Goal: Information Seeking & Learning: Learn about a topic

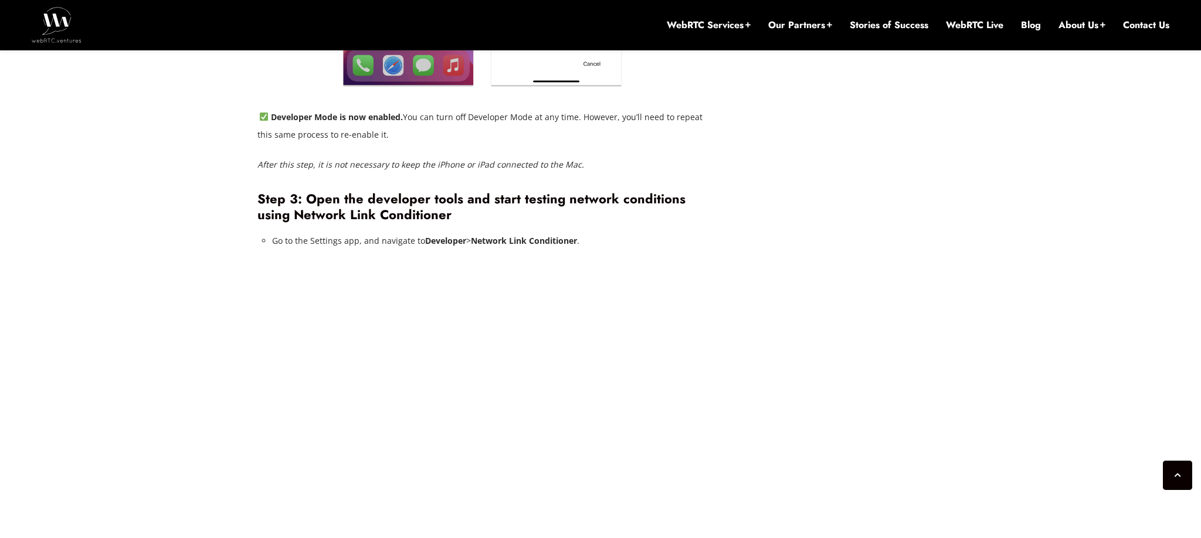
scroll to position [2717, 0]
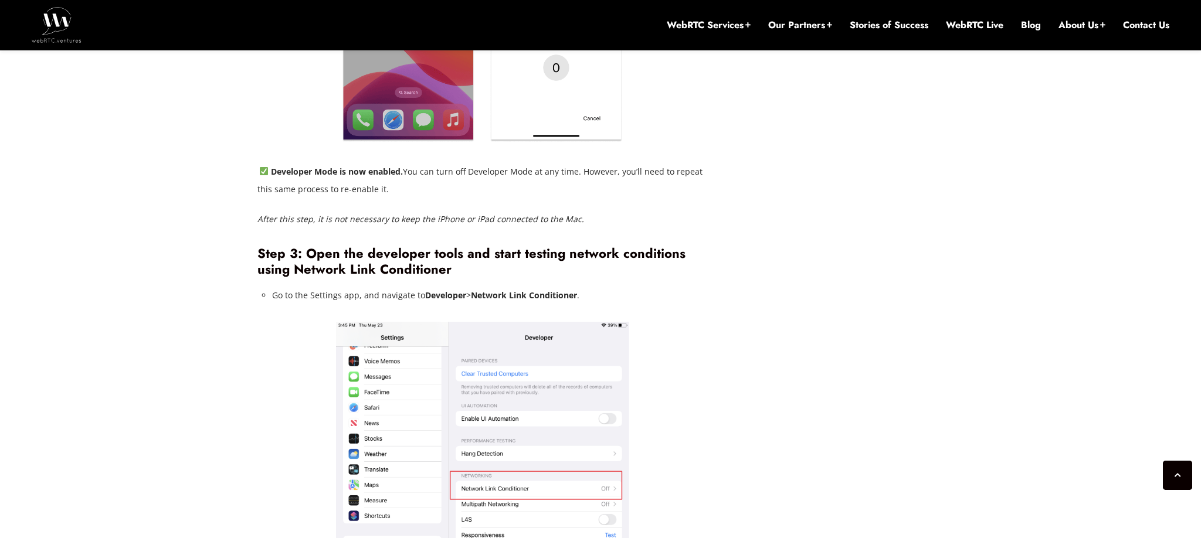
drag, startPoint x: 257, startPoint y: 194, endPoint x: 637, endPoint y: 288, distance: 391.3
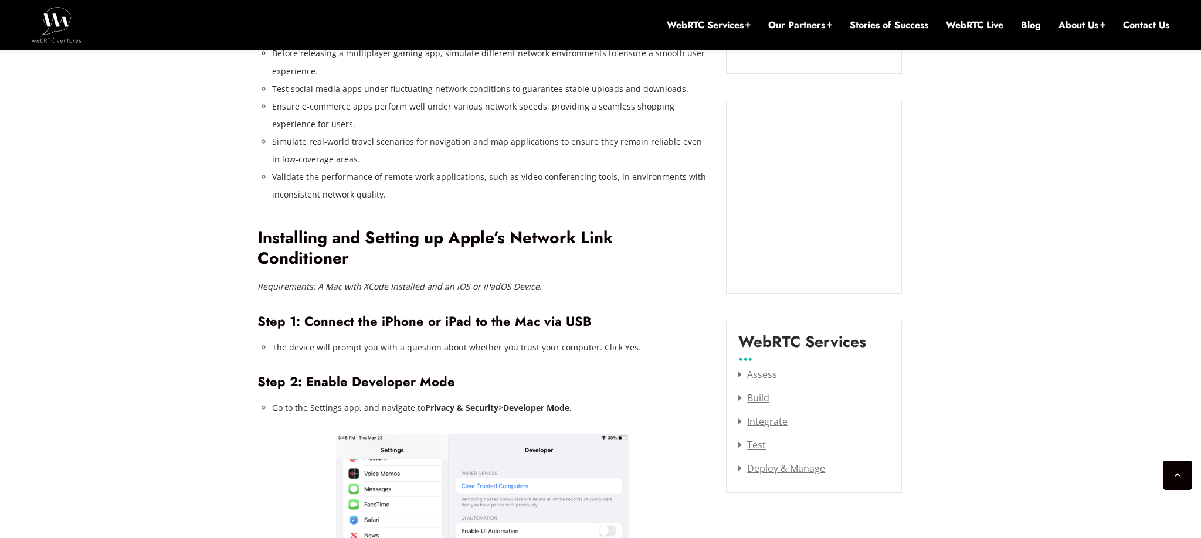
scroll to position [1303, 0]
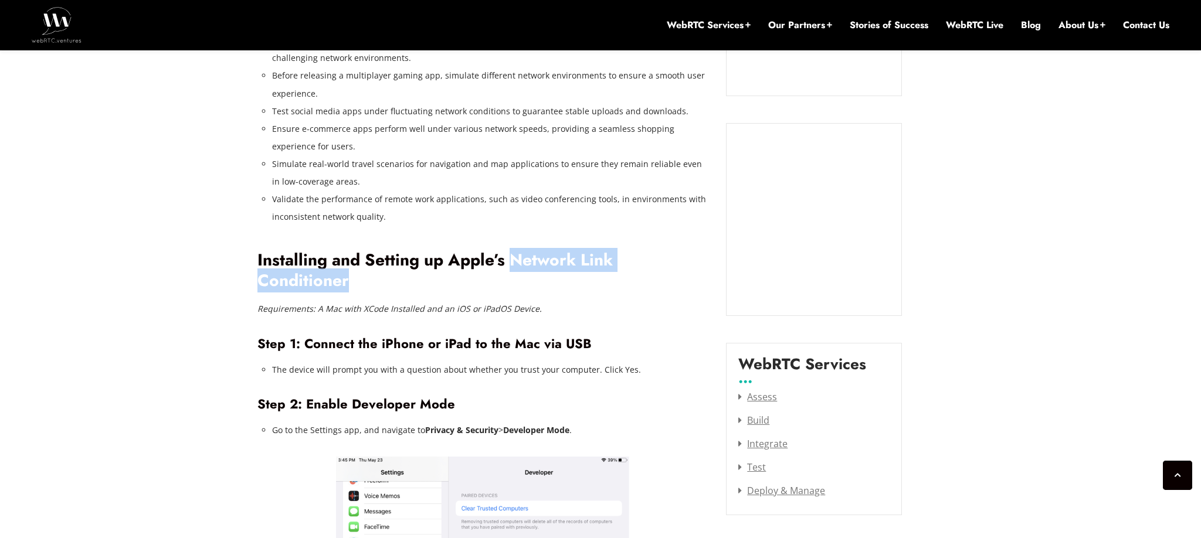
drag, startPoint x: 508, startPoint y: 222, endPoint x: 705, endPoint y: 216, distance: 197.1
click at [705, 250] on h2 "Installing and Setting up Apple’s Network Link Conditioner" at bounding box center [482, 270] width 451 height 40
copy h2 "Network Link Conditioner"
